Goal: Task Accomplishment & Management: Manage account settings

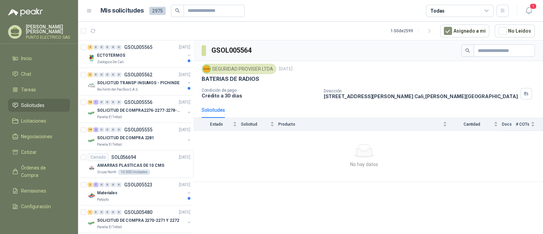
click at [536, 6] on header "Mis solicitudes 2975 Todas 1" at bounding box center [310, 11] width 465 height 22
click at [534, 8] on span "1" at bounding box center [532, 6] width 7 height 6
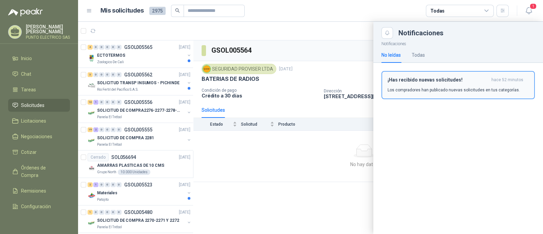
click at [447, 80] on h3 "¡Has recibido nuevas solicitudes!" at bounding box center [437, 80] width 101 height 6
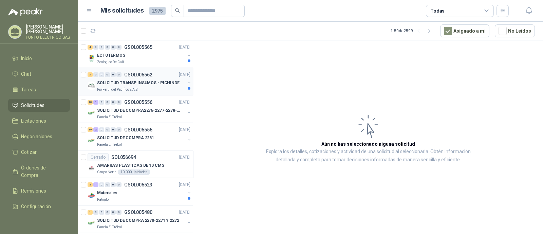
click at [157, 85] on div "SOLICITUD TRANSP INSUMOS - PICHINDE" at bounding box center [141, 83] width 88 height 8
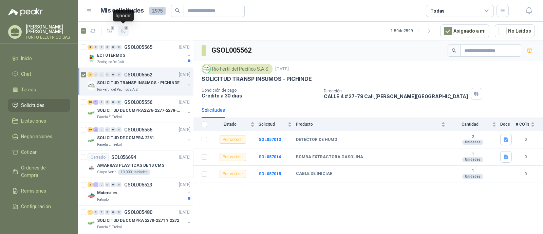
click at [122, 30] on icon "button" at bounding box center [123, 31] width 6 height 6
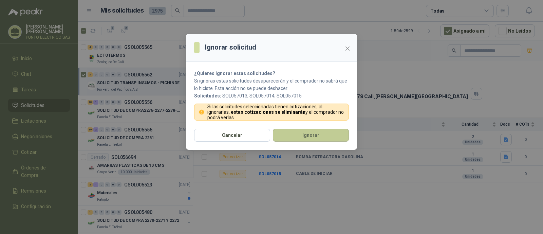
click at [307, 135] on button "Ignorar" at bounding box center [311, 135] width 76 height 13
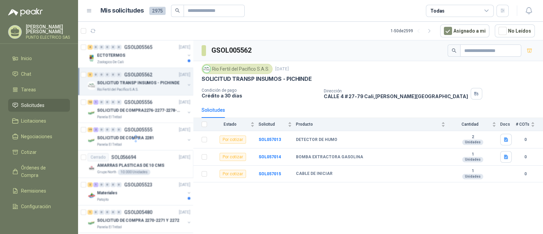
click at [132, 56] on div at bounding box center [135, 138] width 115 height 196
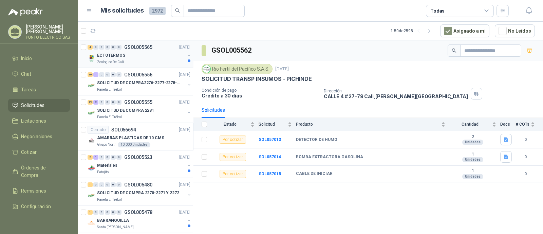
click at [139, 62] on div "Zoologico De Cali" at bounding box center [141, 61] width 88 height 5
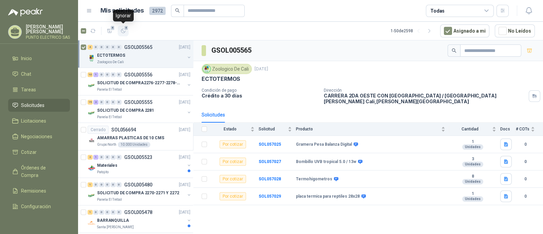
click at [124, 31] on icon "button" at bounding box center [123, 31] width 6 height 6
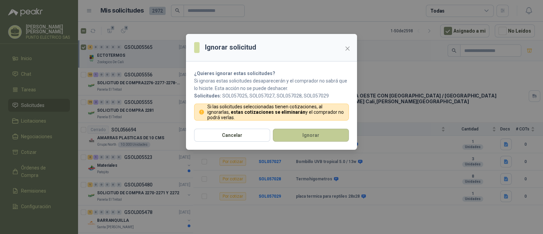
click at [314, 132] on button "Ignorar" at bounding box center [311, 135] width 76 height 13
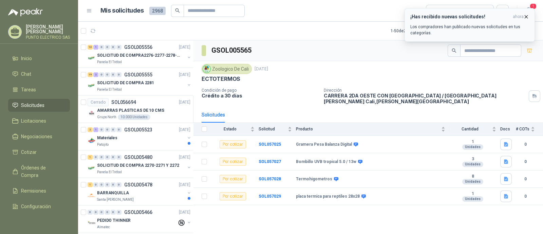
click at [444, 25] on p "Los compradores han publicado nuevas solicitudes en tus categorías." at bounding box center [469, 30] width 119 height 12
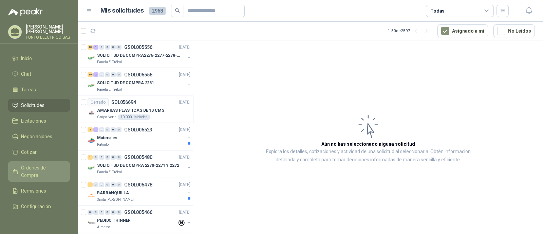
click at [32, 165] on span "Órdenes de Compra" at bounding box center [42, 171] width 42 height 15
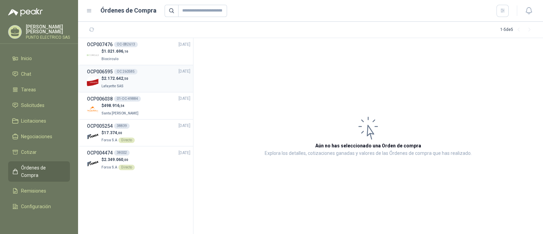
click at [124, 83] on p "Lafayette SAS" at bounding box center [114, 85] width 27 height 7
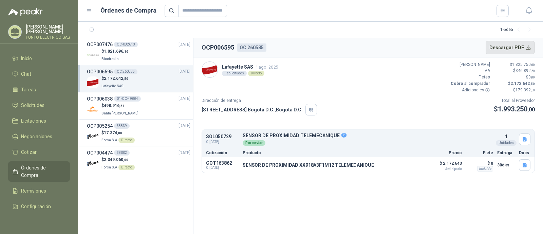
click at [529, 46] on button "Descargar PDF" at bounding box center [510, 48] width 50 height 14
click at [30, 60] on span "Inicio" at bounding box center [26, 58] width 11 height 7
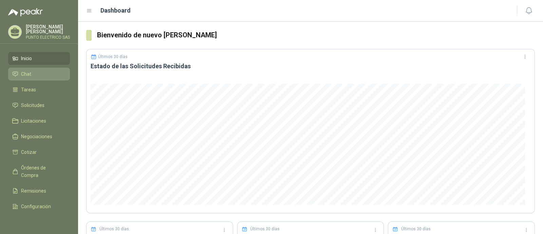
click at [35, 74] on li "Chat" at bounding box center [39, 73] width 54 height 7
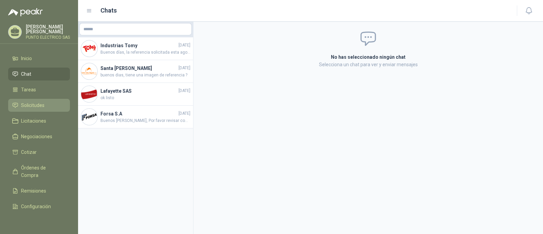
click at [35, 104] on span "Solicitudes" at bounding box center [32, 104] width 23 height 7
